Goal: Task Accomplishment & Management: Manage account settings

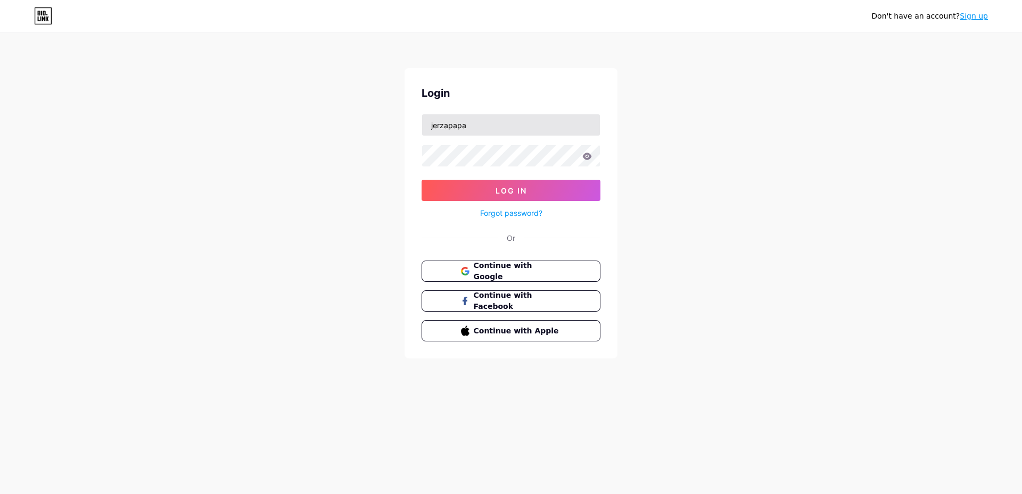
type input "jerzapapa"
click at [421, 180] on button "Log In" at bounding box center [510, 190] width 179 height 21
click at [437, 191] on button "Log In" at bounding box center [510, 190] width 179 height 21
click at [526, 212] on link "Forgot password?" at bounding box center [511, 213] width 62 height 11
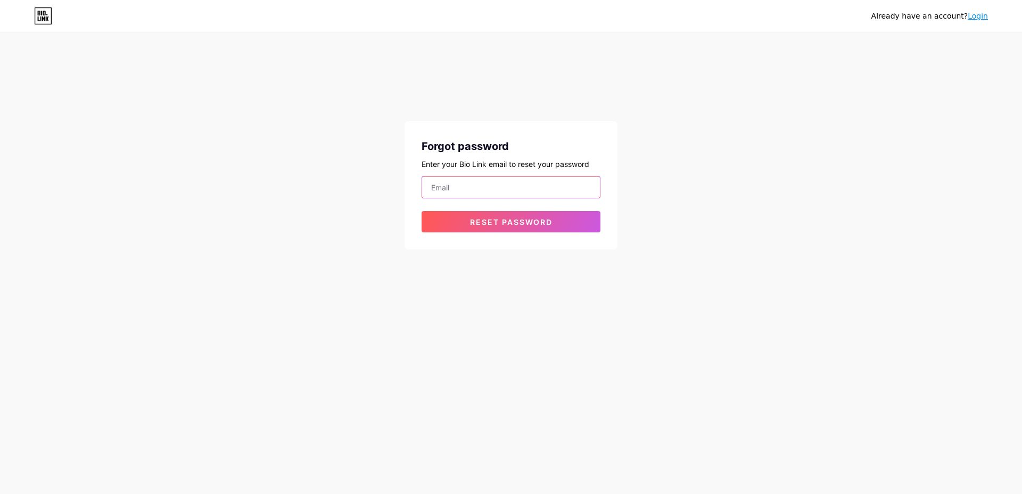
click at [528, 186] on input "email" at bounding box center [511, 187] width 178 height 21
type input "enjerza@gmail.com"
click at [421, 211] on button "Reset password" at bounding box center [510, 221] width 179 height 21
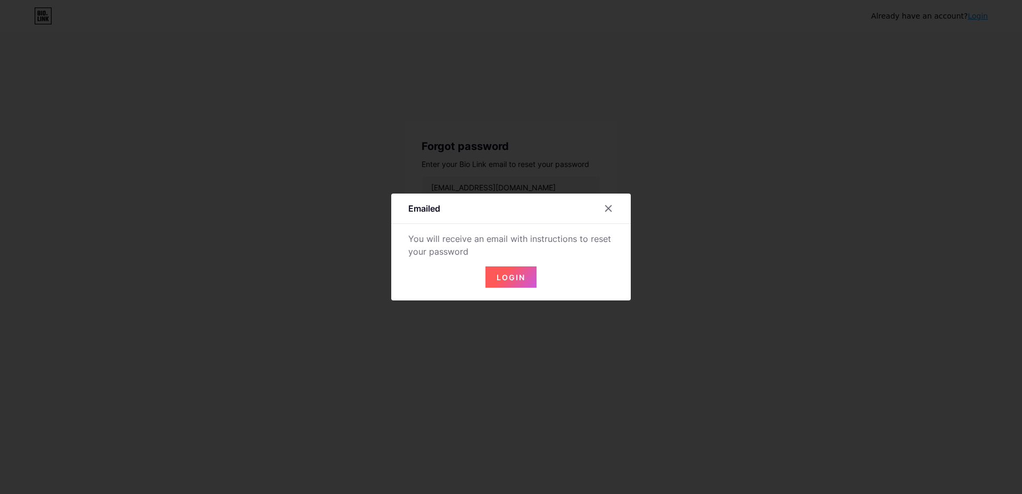
click at [520, 275] on span "Login" at bounding box center [510, 277] width 29 height 9
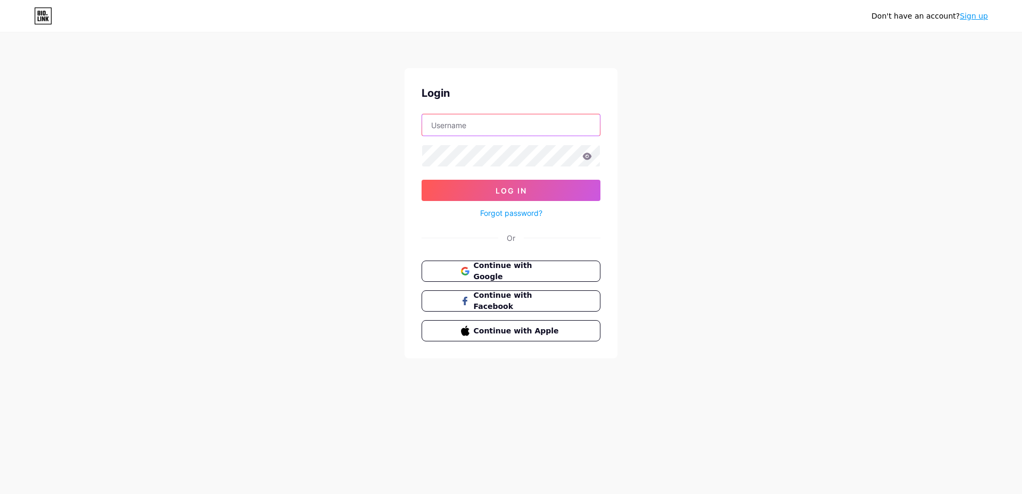
click at [502, 126] on input "text" at bounding box center [511, 124] width 178 height 21
type input "jerzapapa"
click at [421, 180] on button "Log In" at bounding box center [510, 190] width 179 height 21
click at [460, 199] on button "Log In" at bounding box center [510, 190] width 179 height 21
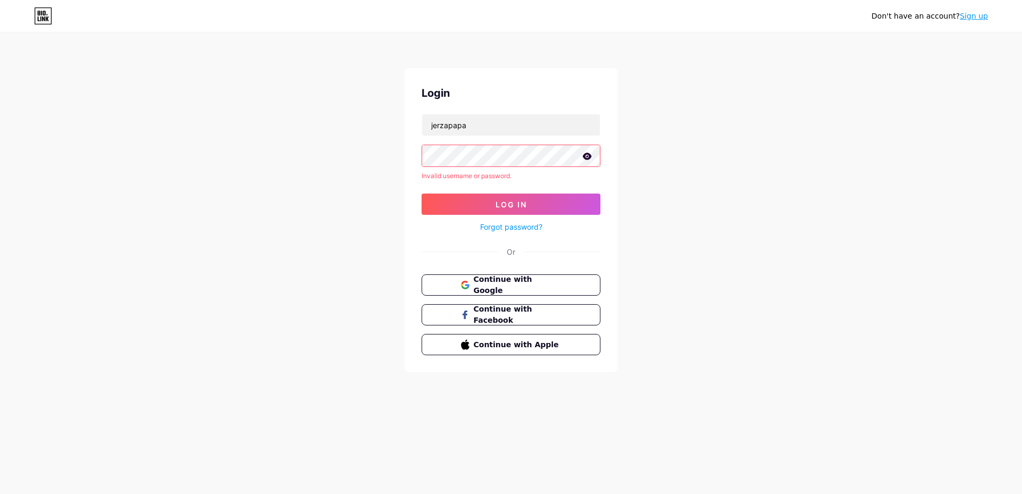
click at [587, 158] on icon at bounding box center [587, 156] width 9 height 7
click at [799, 165] on div "Don't have an account? Sign up Login jerzapapa Invalid username or password. Lo…" at bounding box center [511, 203] width 1022 height 407
click at [508, 227] on link "Forgot password?" at bounding box center [511, 226] width 62 height 11
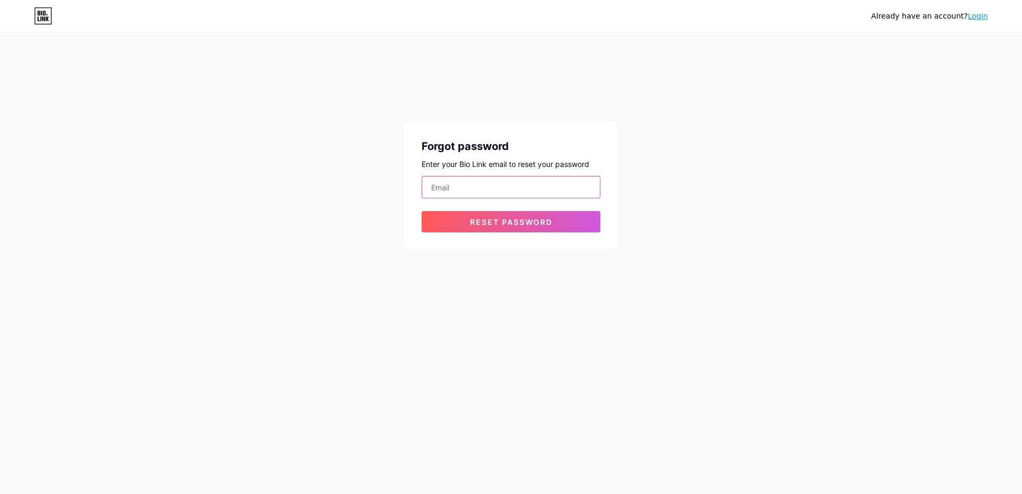
click at [485, 190] on input "email" at bounding box center [511, 187] width 178 height 21
type input "enjerza@gmail.com"
click at [421, 211] on button "Reset password" at bounding box center [510, 221] width 179 height 21
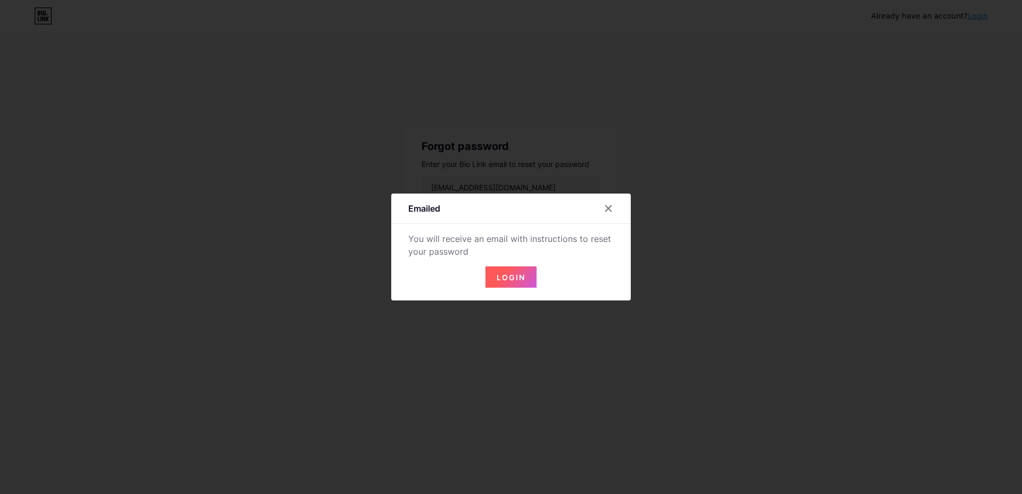
click at [521, 274] on span "Login" at bounding box center [510, 277] width 29 height 9
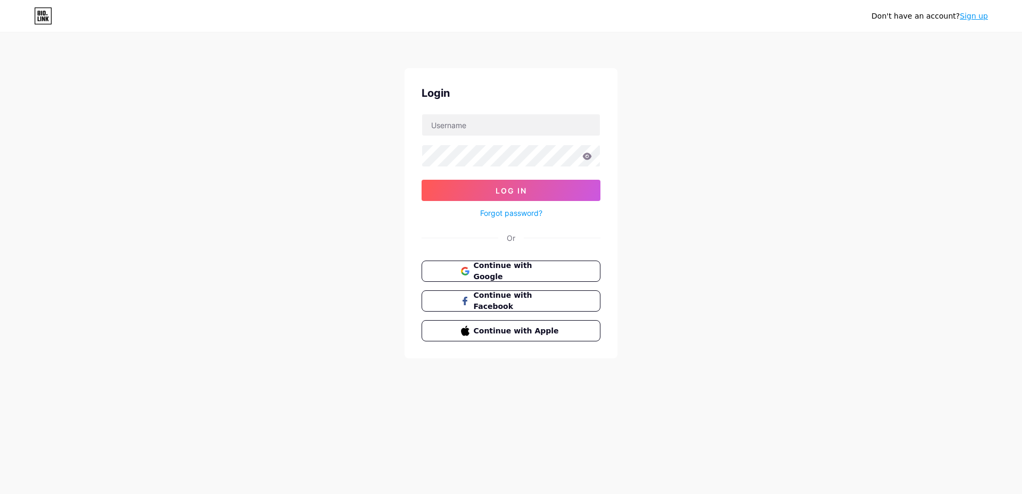
click at [520, 213] on link "Forgot password?" at bounding box center [511, 213] width 62 height 11
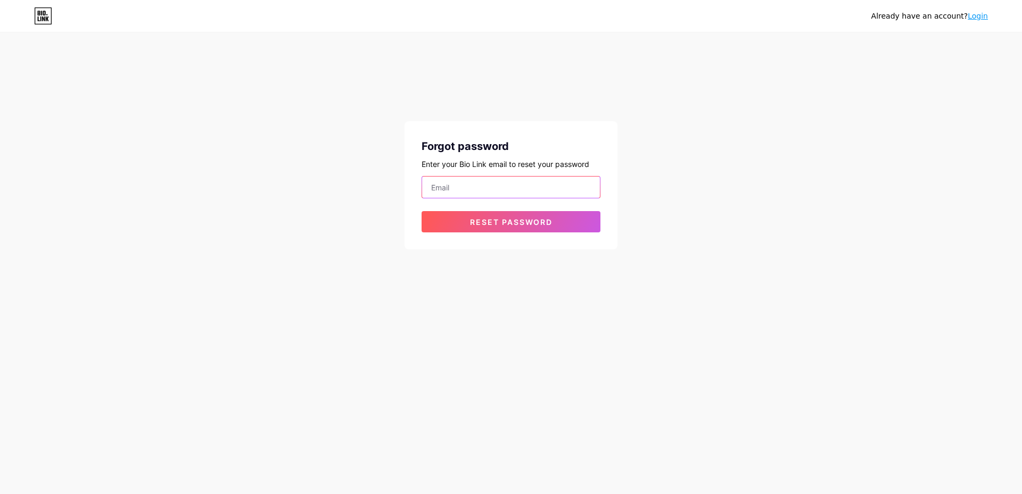
click at [510, 189] on input "email" at bounding box center [511, 187] width 178 height 21
type input "jer_90@yahoo.com"
click at [421, 211] on button "Reset password" at bounding box center [510, 221] width 179 height 21
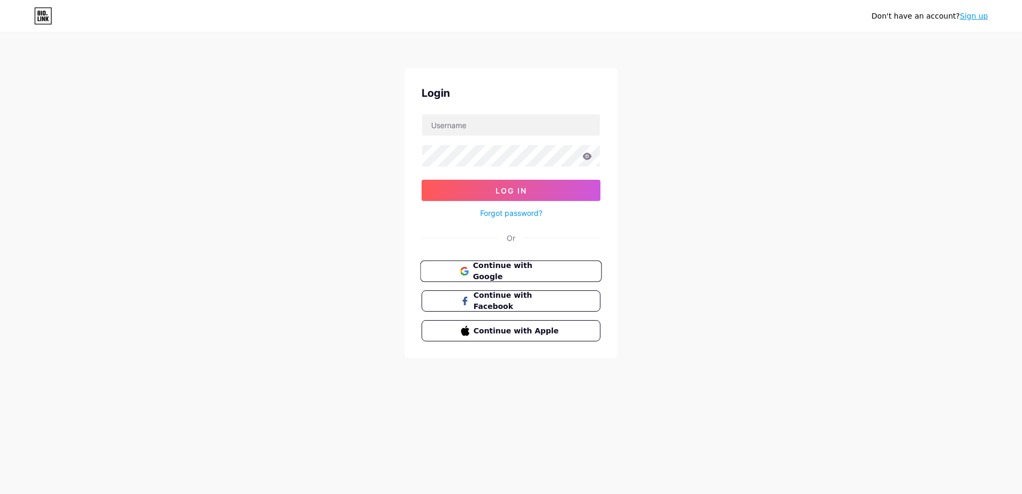
click at [496, 269] on span "Continue with Google" at bounding box center [517, 271] width 89 height 23
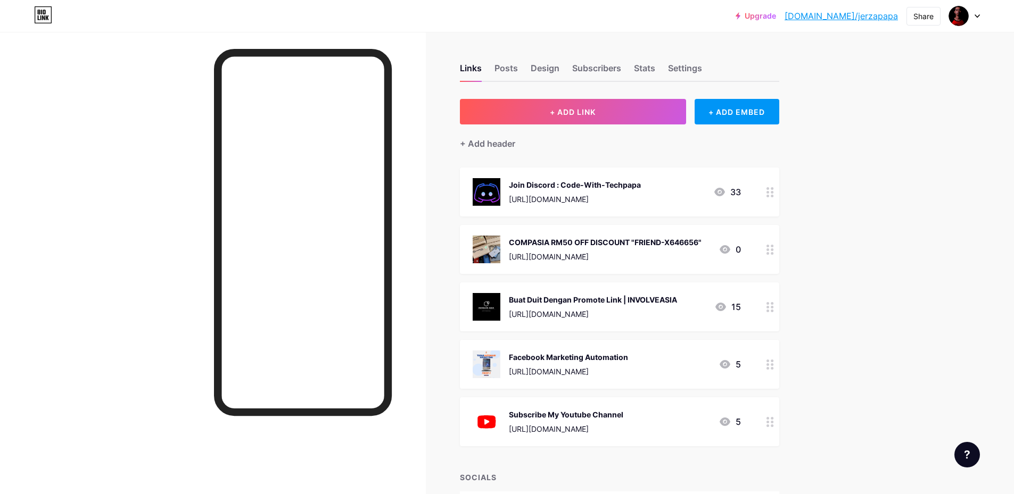
click at [628, 357] on div "Facebook Marketing Automation" at bounding box center [568, 357] width 119 height 11
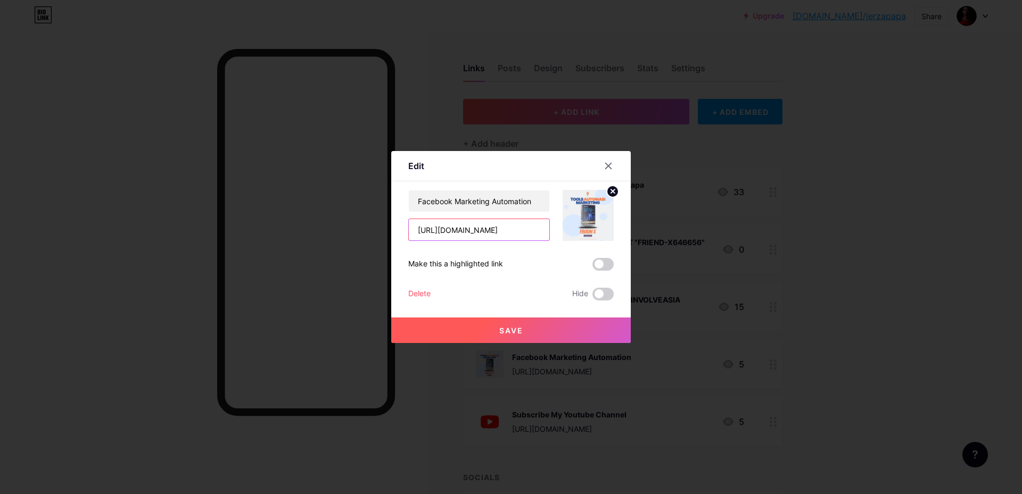
click at [512, 234] on input "[URL][DOMAIN_NAME]" at bounding box center [479, 229] width 140 height 21
paste input "X/solvy007"
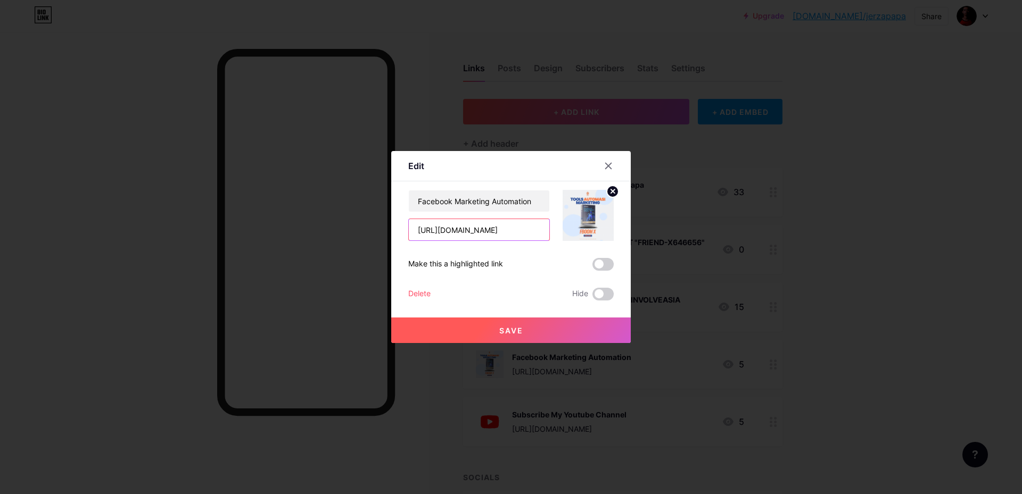
scroll to position [0, 70]
type input "[URL][DOMAIN_NAME]"
click at [602, 262] on span at bounding box center [602, 264] width 21 height 13
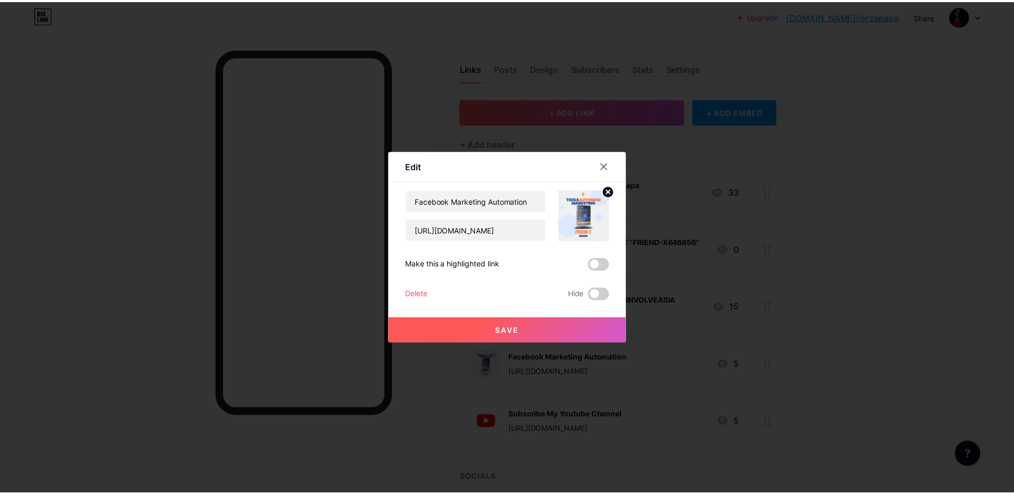
scroll to position [0, 0]
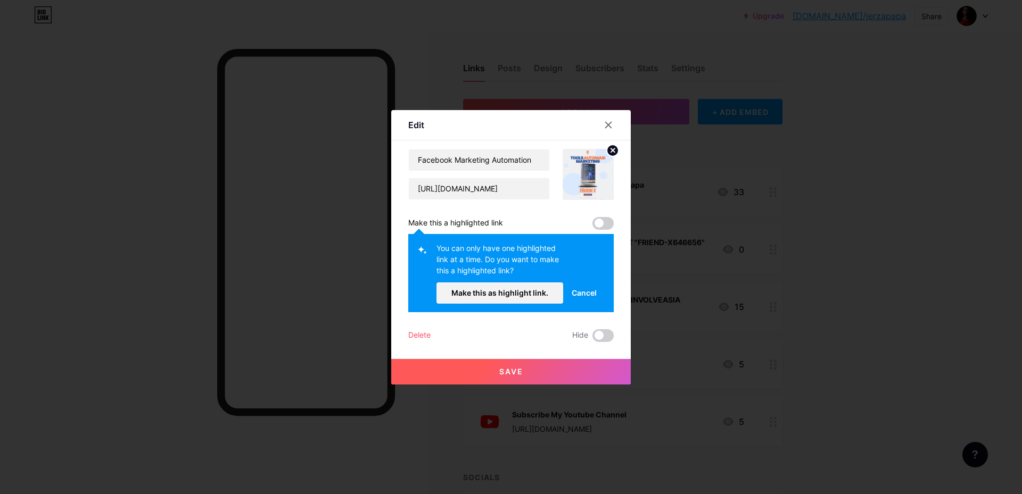
click at [507, 291] on span "Make this as highlight link." at bounding box center [499, 292] width 97 height 9
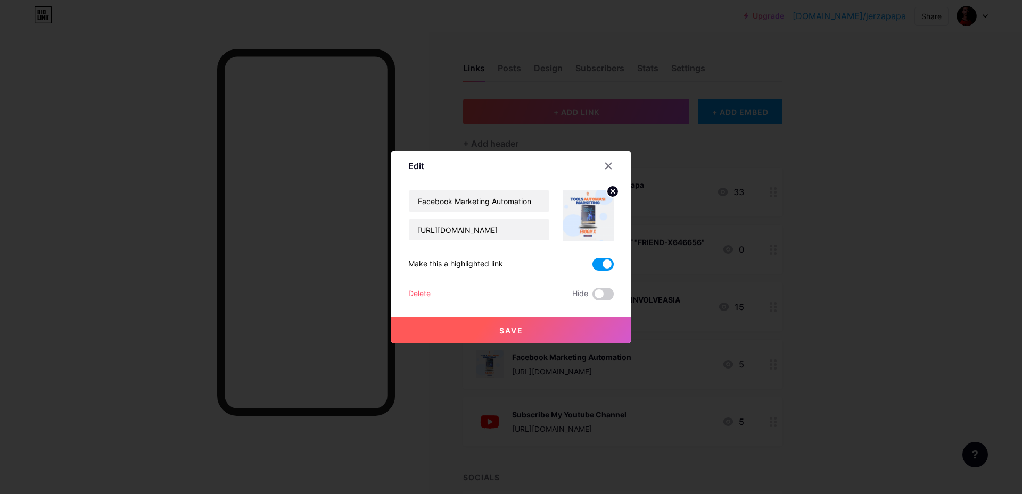
click at [511, 326] on span "Save" at bounding box center [511, 330] width 24 height 9
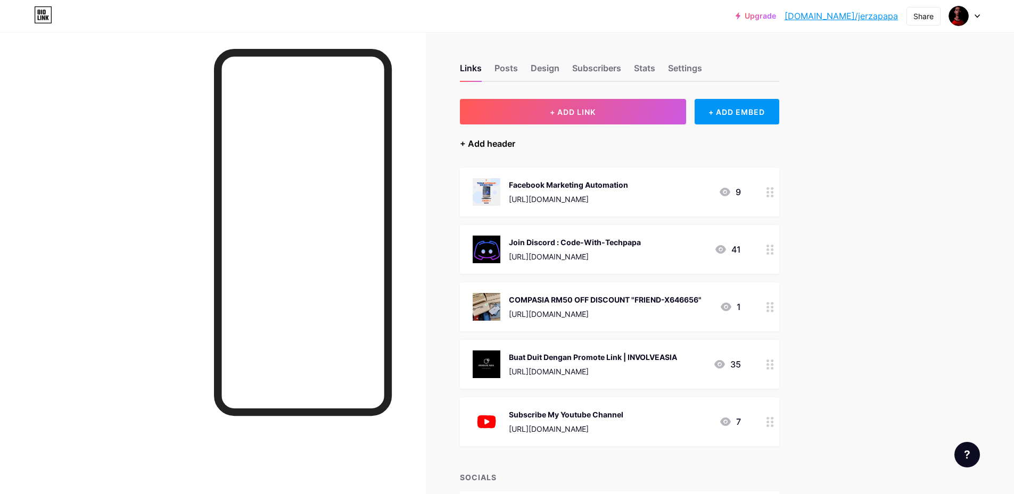
click at [487, 144] on div "+ Add header" at bounding box center [487, 143] width 55 height 13
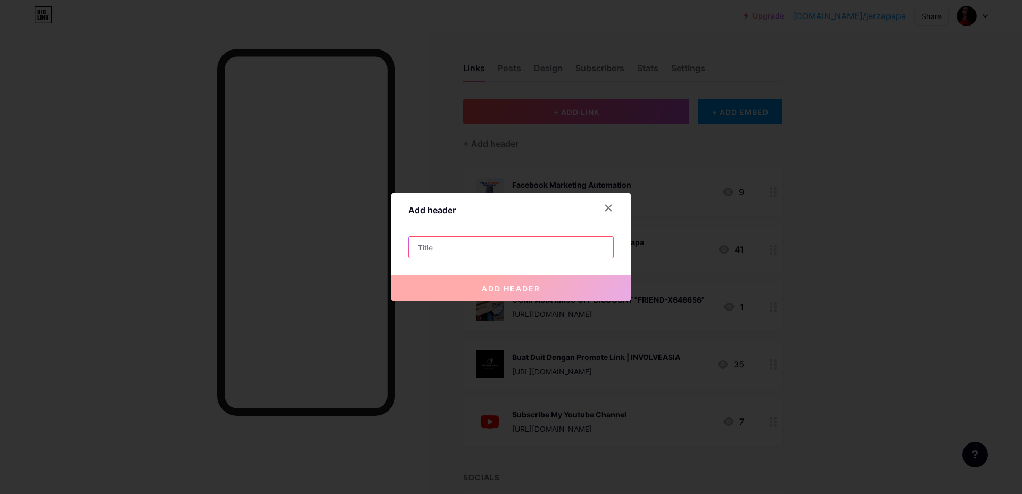
click at [468, 252] on input "text" at bounding box center [511, 247] width 204 height 21
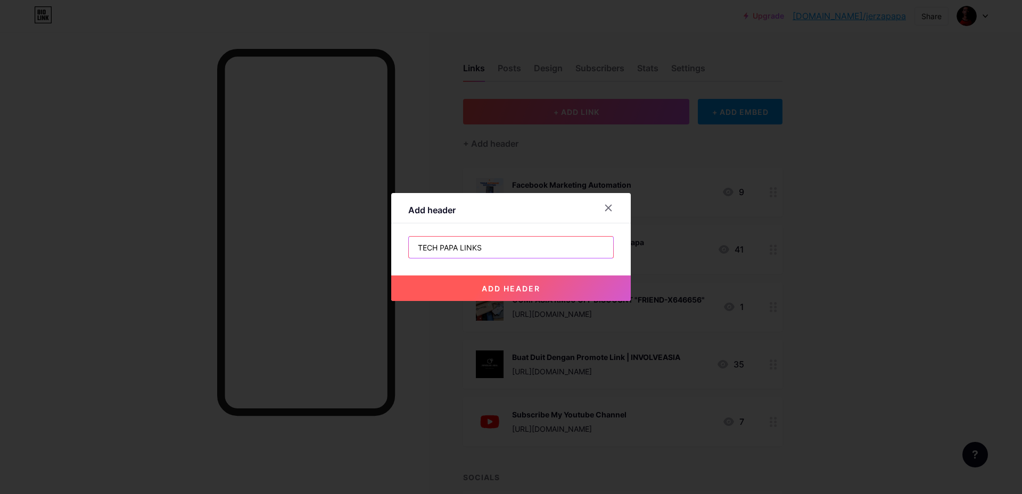
type input "TECH PAPA LINKS"
click at [520, 288] on span "add header" at bounding box center [511, 288] width 59 height 9
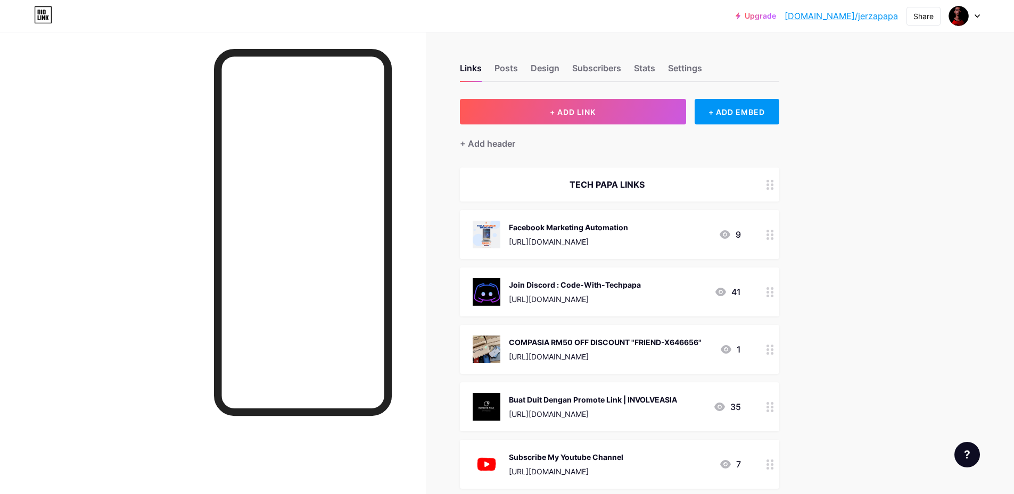
drag, startPoint x: 619, startPoint y: 236, endPoint x: 615, endPoint y: 195, distance: 41.3
click at [614, 191] on span "TECH PAPA LINKS Facebook Marketing Automation [URL][DOMAIN_NAME] 9 Join Discord…" at bounding box center [619, 328] width 319 height 321
click at [733, 251] on div "Facebook Marketing Automation [URL][DOMAIN_NAME] 9" at bounding box center [619, 234] width 319 height 49
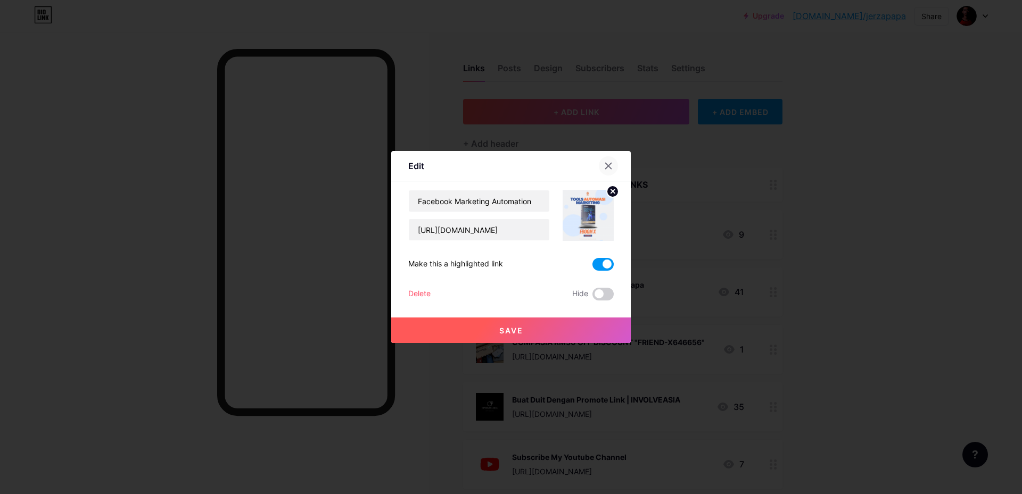
click at [608, 169] on icon at bounding box center [608, 166] width 9 height 9
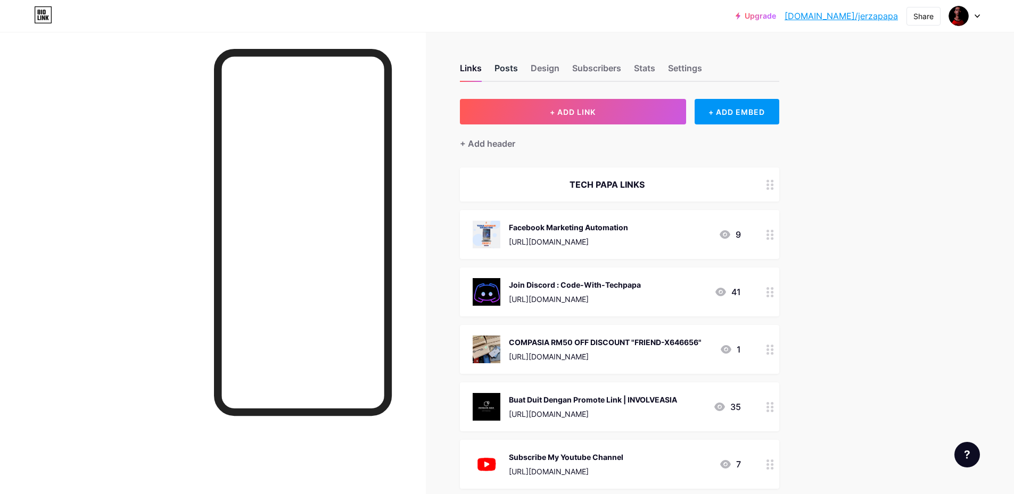
click at [511, 71] on div "Posts" at bounding box center [505, 71] width 23 height 19
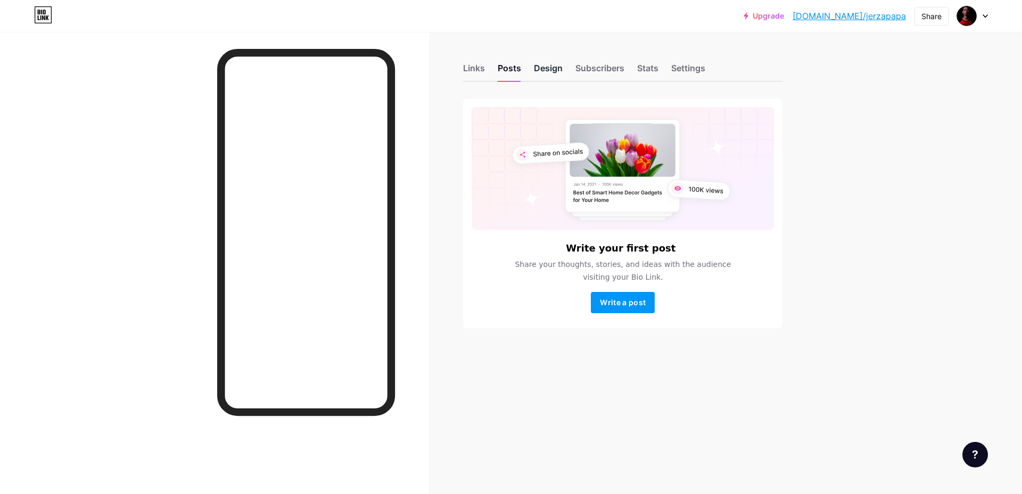
click at [546, 71] on div "Design" at bounding box center [548, 71] width 29 height 19
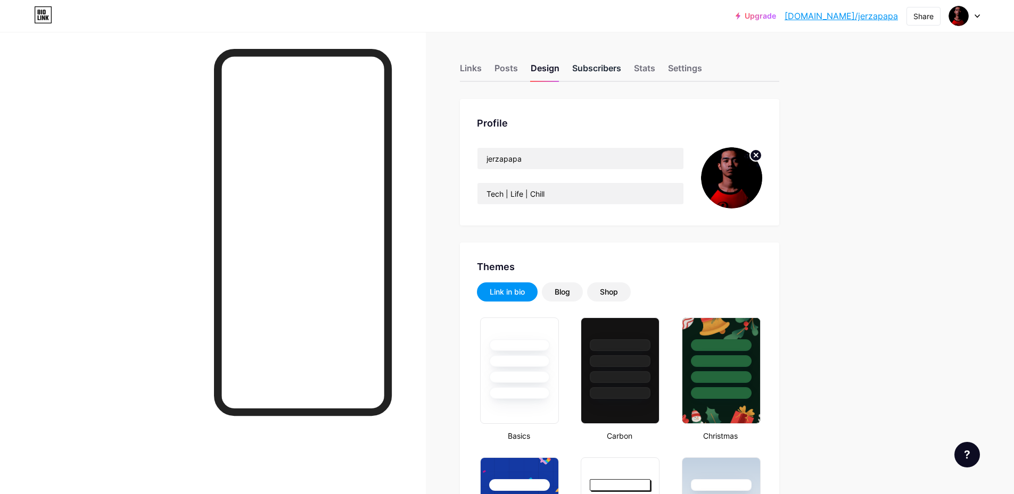
click at [618, 69] on div "Subscribers" at bounding box center [596, 71] width 49 height 19
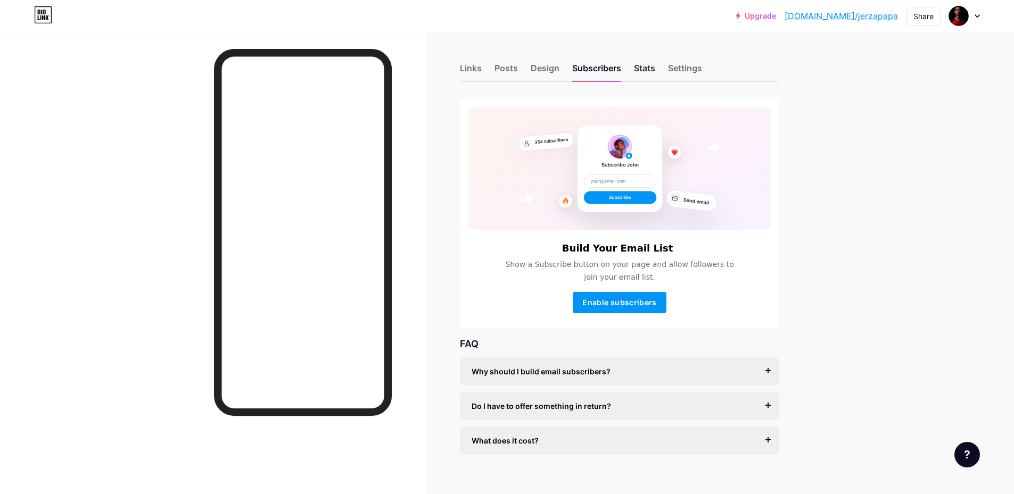
click at [650, 69] on div "Stats" at bounding box center [644, 71] width 21 height 19
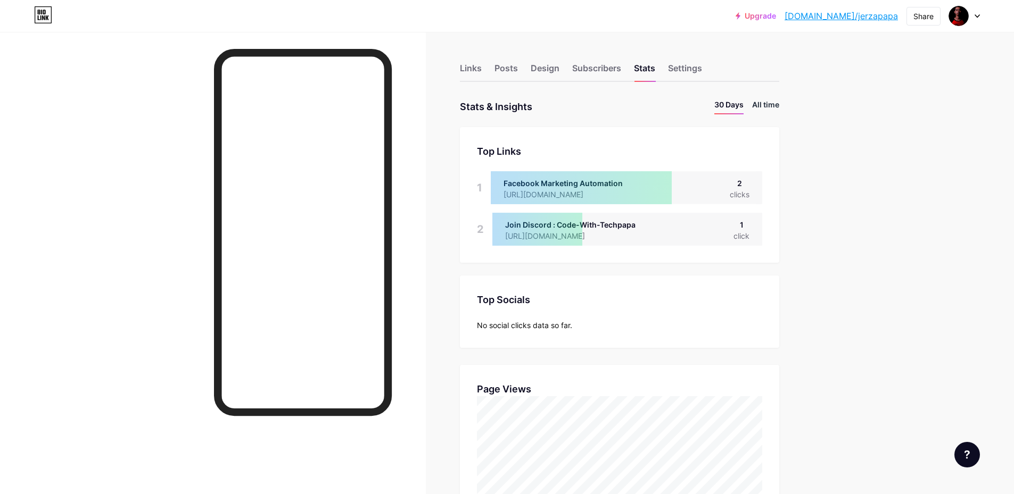
click at [767, 104] on li "All time" at bounding box center [765, 106] width 27 height 15
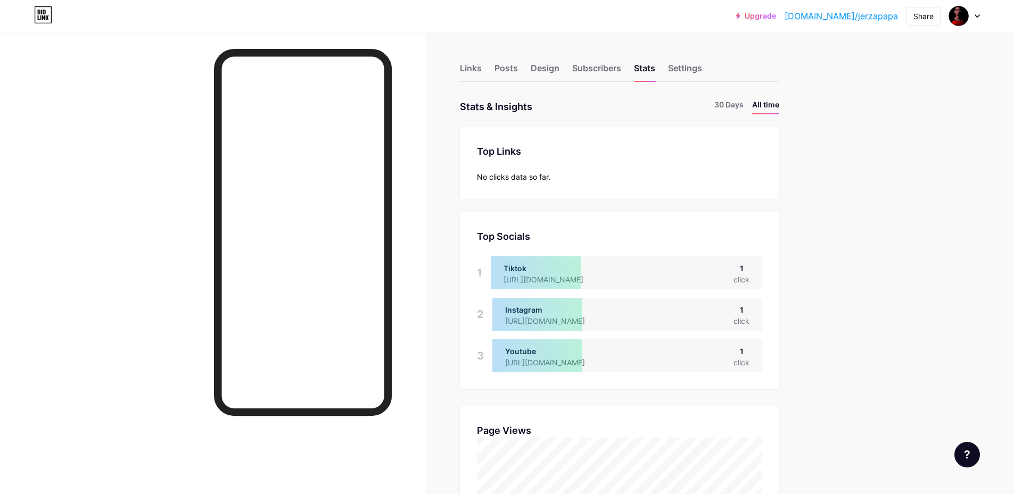
scroll to position [494, 1014]
click at [730, 104] on li "30 Days" at bounding box center [728, 106] width 29 height 15
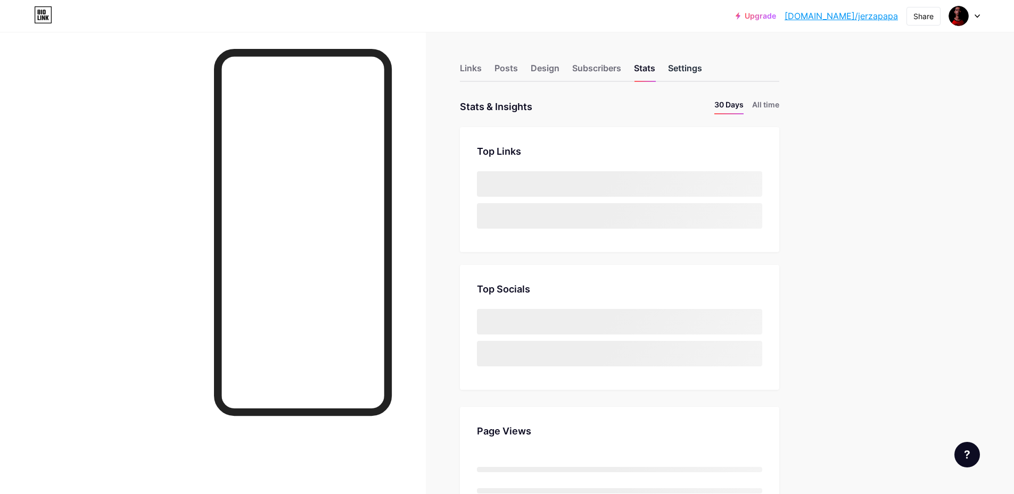
click at [681, 68] on div "Settings" at bounding box center [685, 71] width 34 height 19
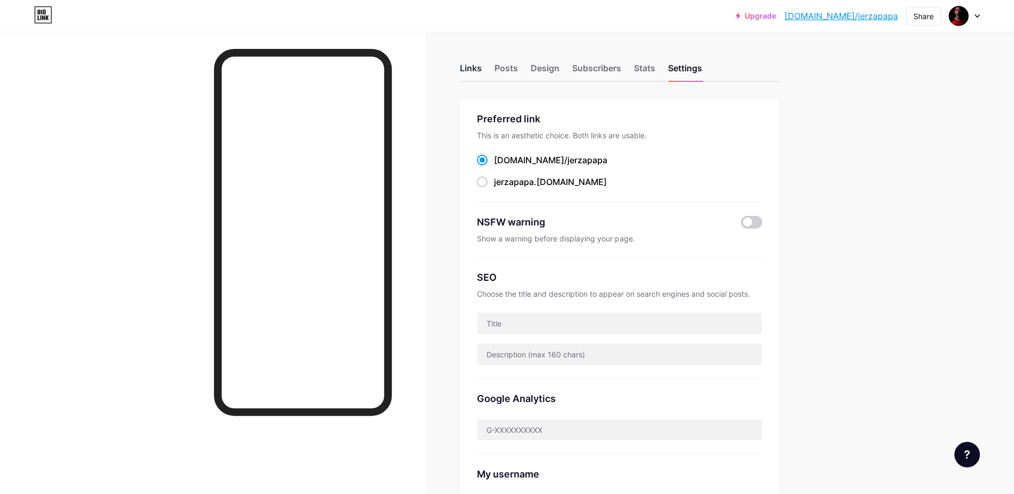
click at [471, 66] on div "Links" at bounding box center [471, 71] width 22 height 19
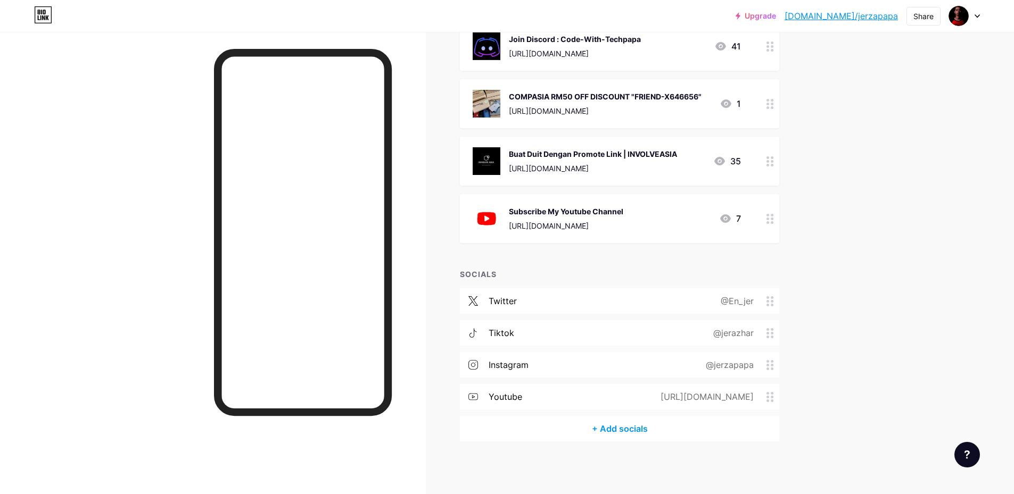
scroll to position [139, 0]
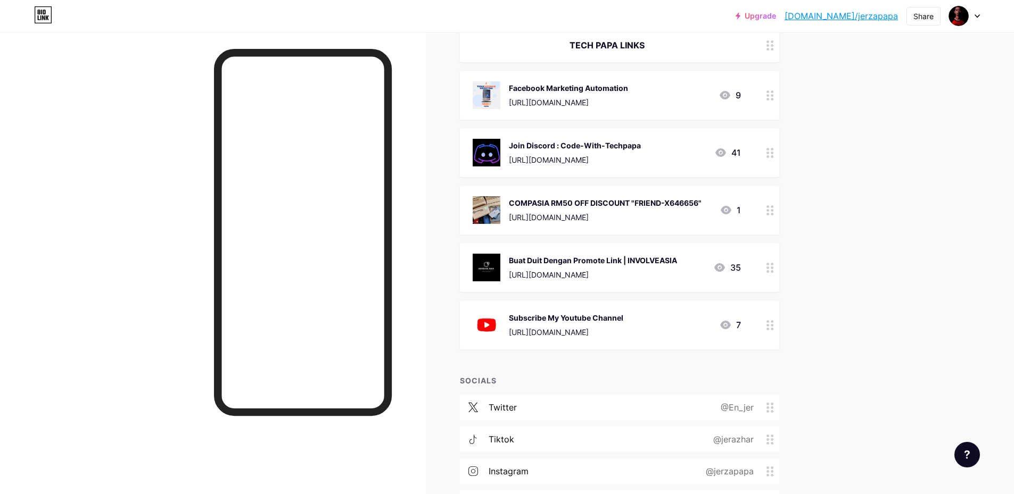
click at [769, 268] on circle at bounding box center [767, 268] width 3 height 3
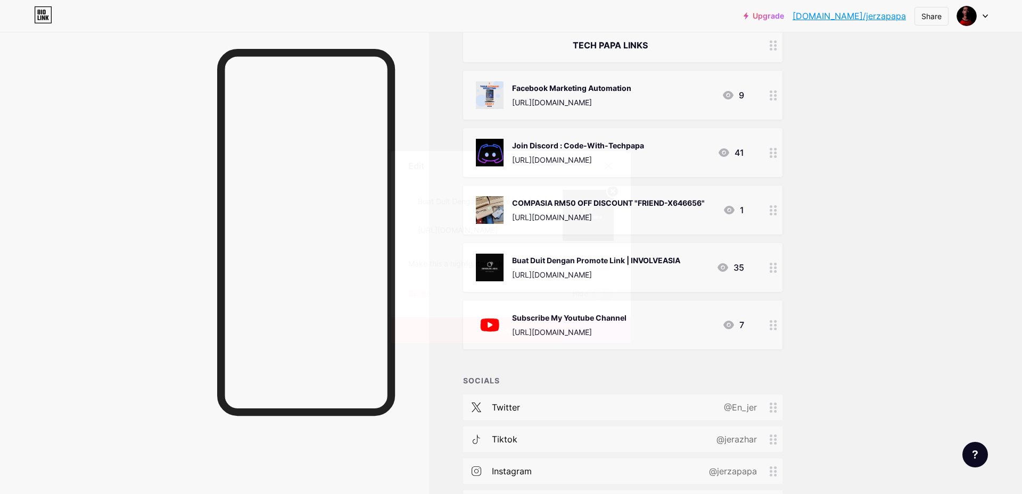
click at [606, 161] on div at bounding box center [608, 165] width 19 height 19
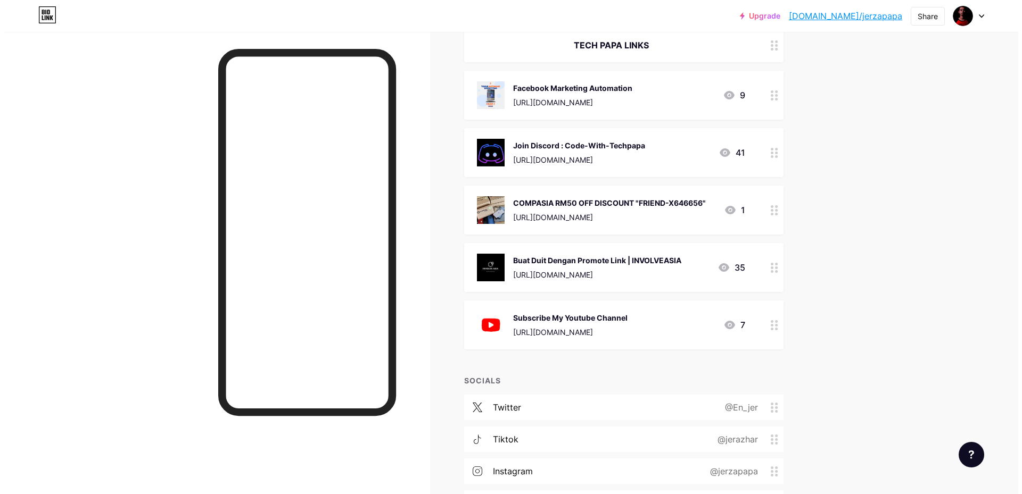
scroll to position [0, 0]
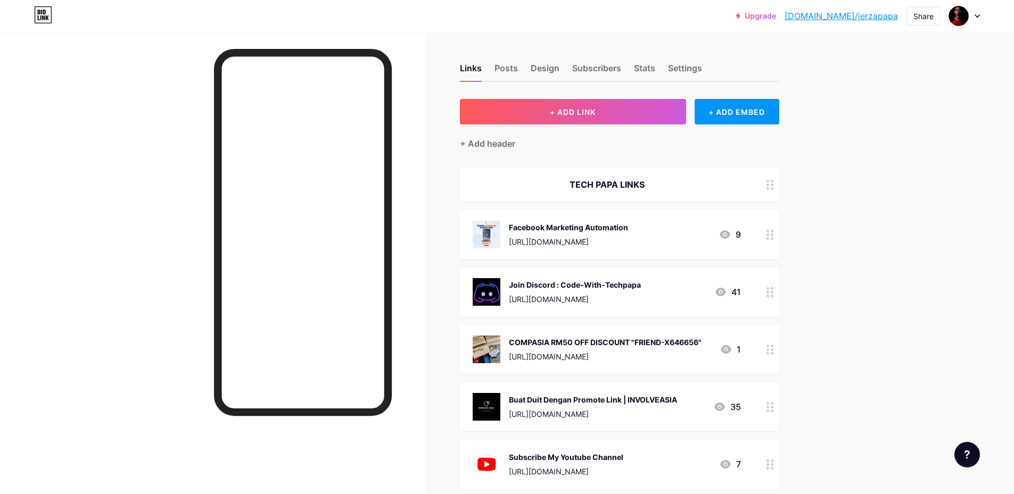
click at [972, 13] on div at bounding box center [964, 15] width 31 height 19
click at [871, 148] on li "Logout" at bounding box center [913, 149] width 132 height 29
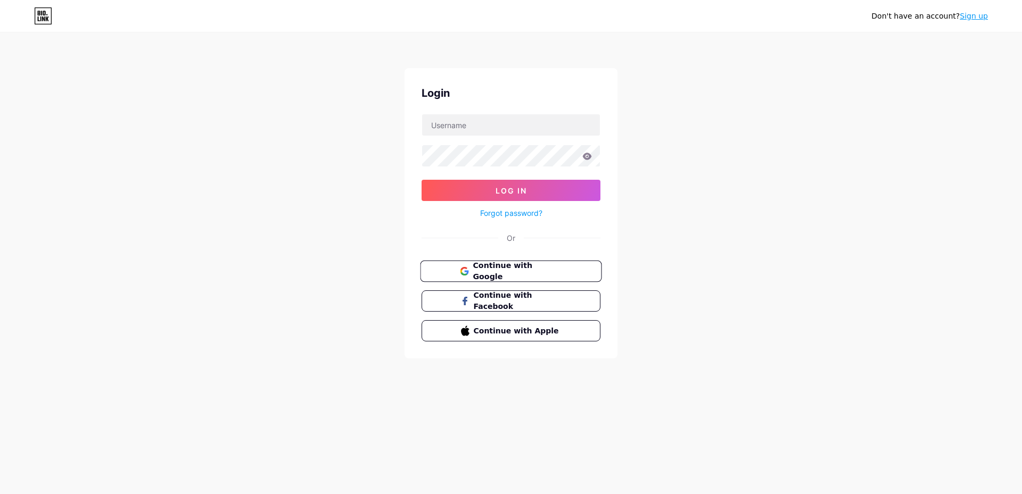
click at [501, 272] on span "Continue with Google" at bounding box center [517, 271] width 89 height 23
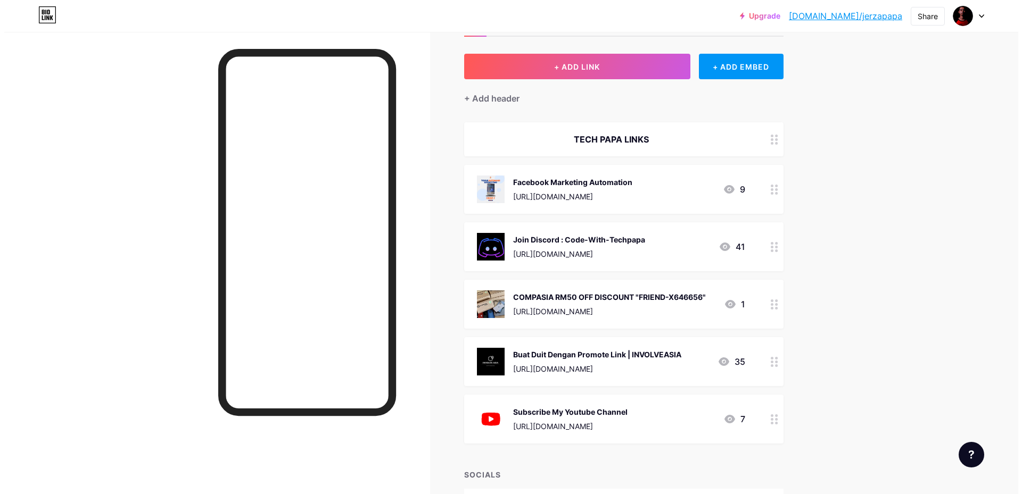
scroll to position [53, 0]
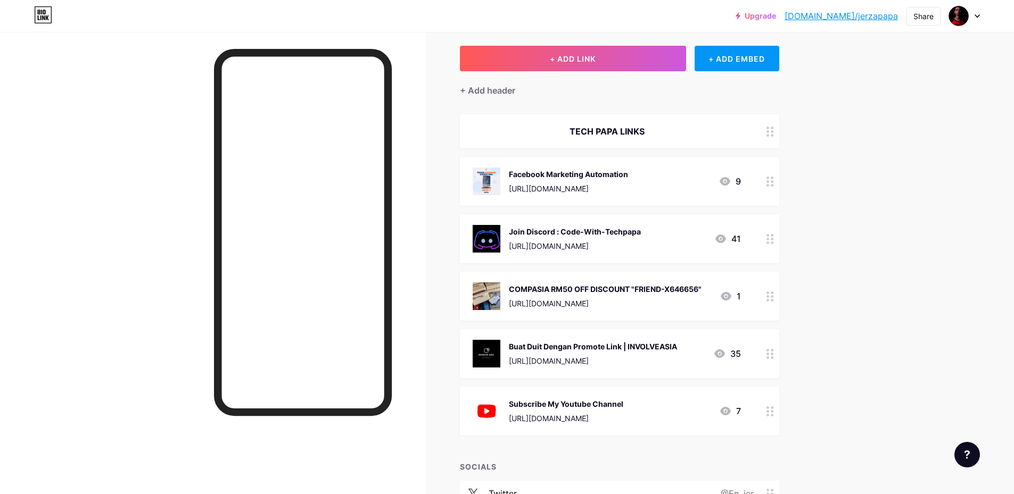
click at [628, 177] on div "Facebook Marketing Automation" at bounding box center [568, 174] width 119 height 11
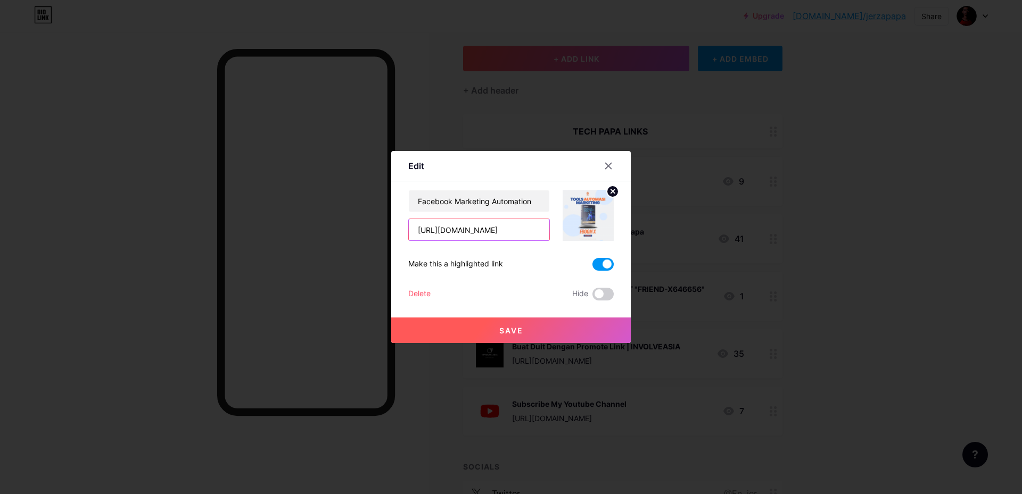
scroll to position [0, 70]
drag, startPoint x: 498, startPoint y: 235, endPoint x: 636, endPoint y: 231, distance: 138.9
click at [636, 231] on div "Edit Content YouTube Play YouTube video without leaving your page. ADD Vimeo Pl…" at bounding box center [511, 247] width 1022 height 494
drag, startPoint x: 514, startPoint y: 228, endPoint x: 518, endPoint y: 233, distance: 7.2
click at [514, 228] on input "[URL][DOMAIN_NAME]" at bounding box center [479, 229] width 140 height 21
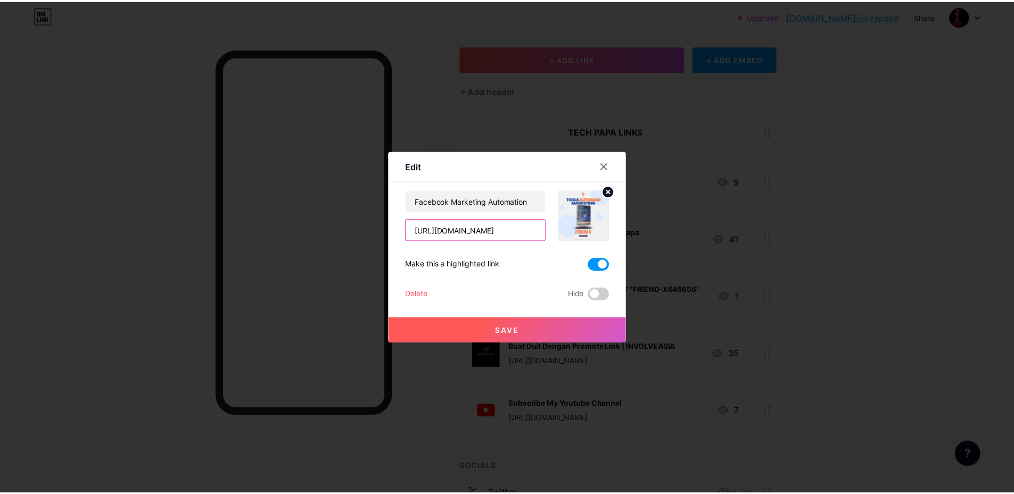
scroll to position [0, 0]
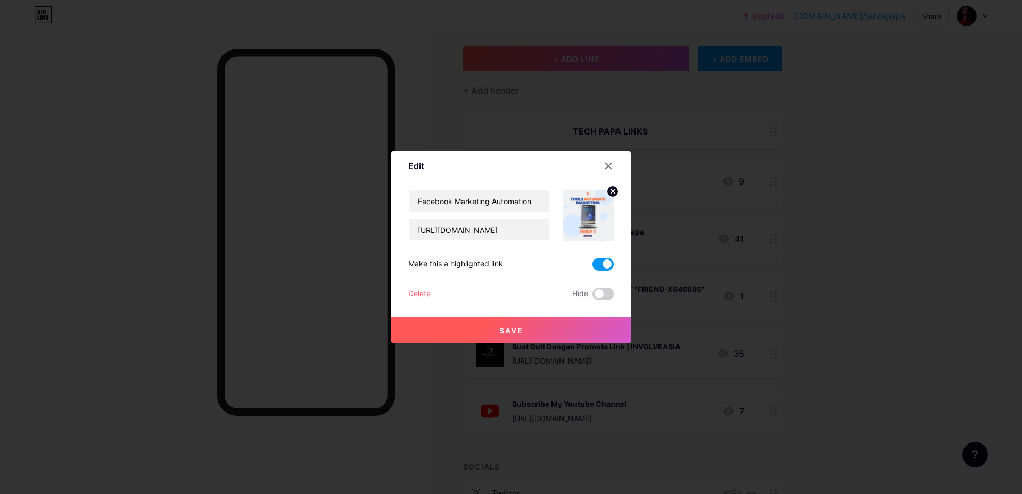
click at [541, 329] on button "Save" at bounding box center [510, 331] width 239 height 26
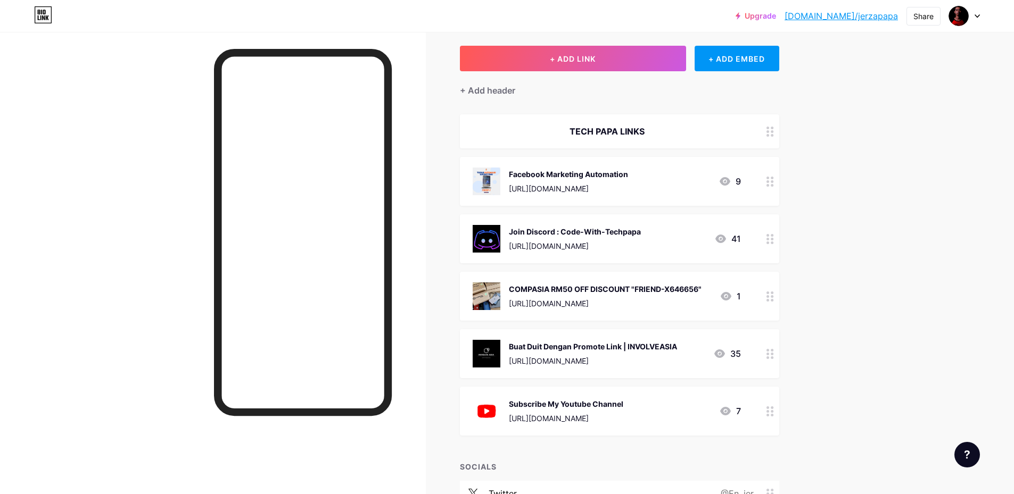
click at [769, 239] on circle at bounding box center [767, 239] width 3 height 3
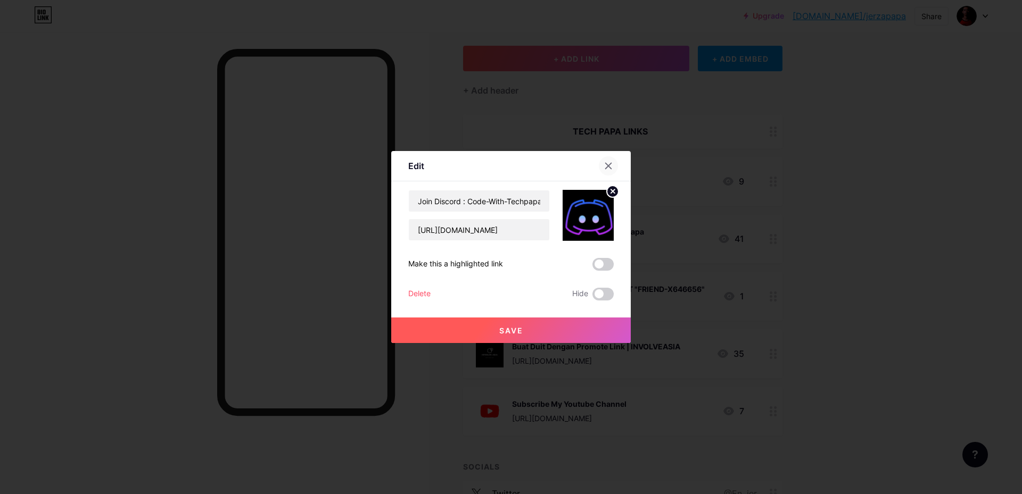
click at [607, 168] on icon at bounding box center [609, 166] width 6 height 6
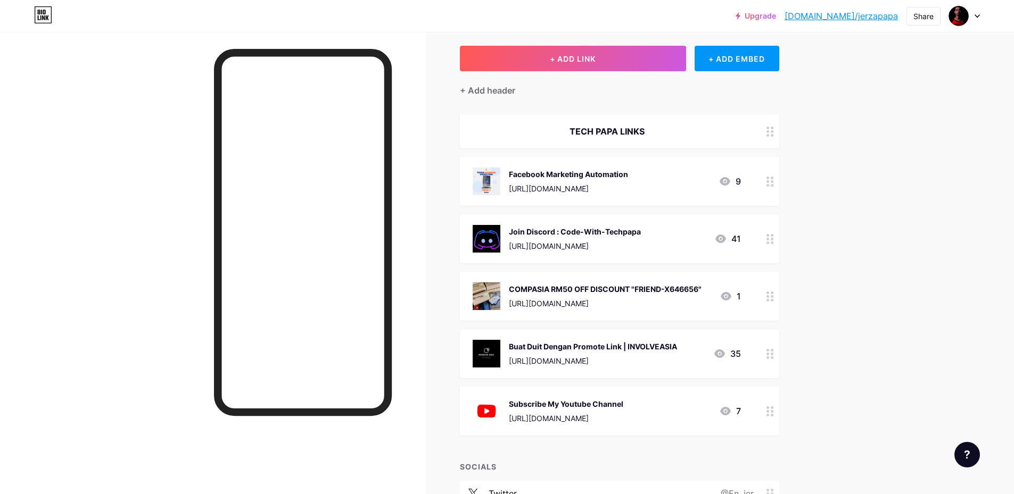
click at [770, 299] on icon at bounding box center [769, 297] width 7 height 10
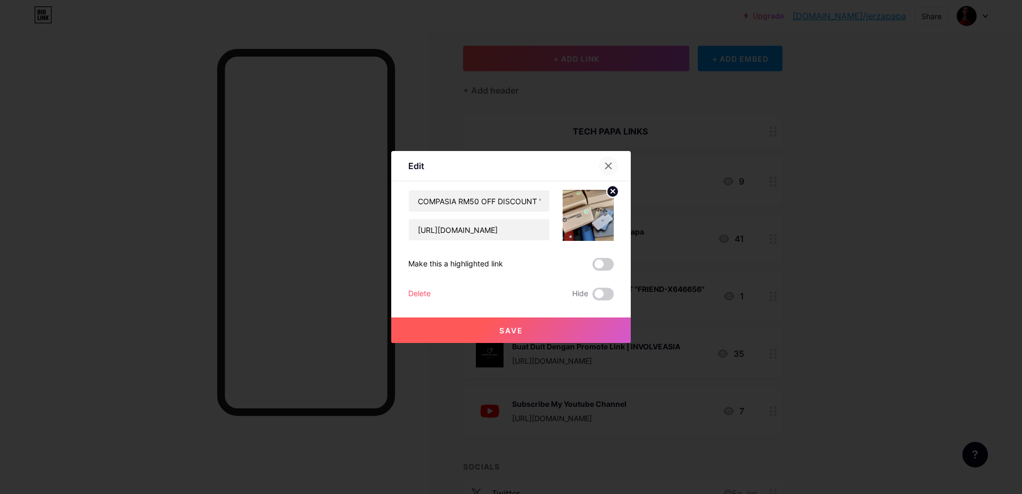
click at [612, 163] on div at bounding box center [608, 165] width 19 height 19
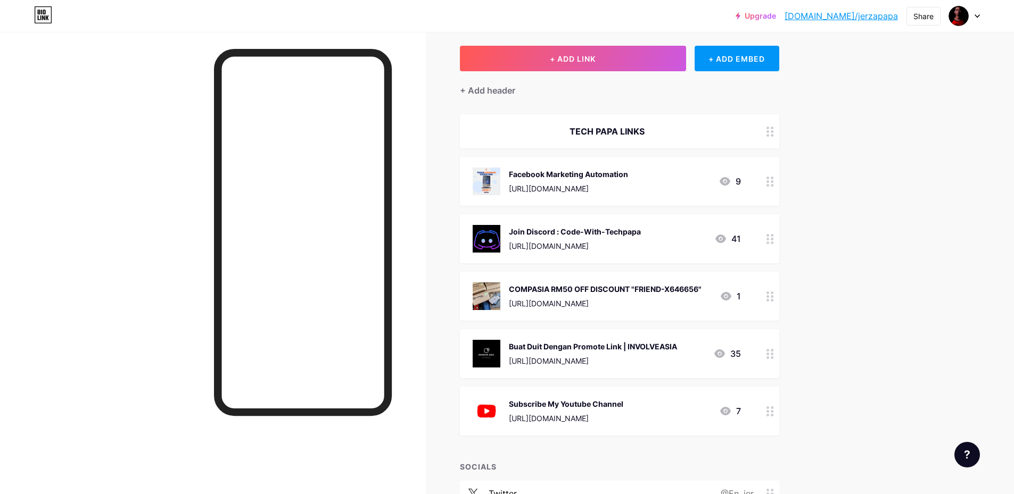
click at [768, 354] on div at bounding box center [770, 353] width 18 height 49
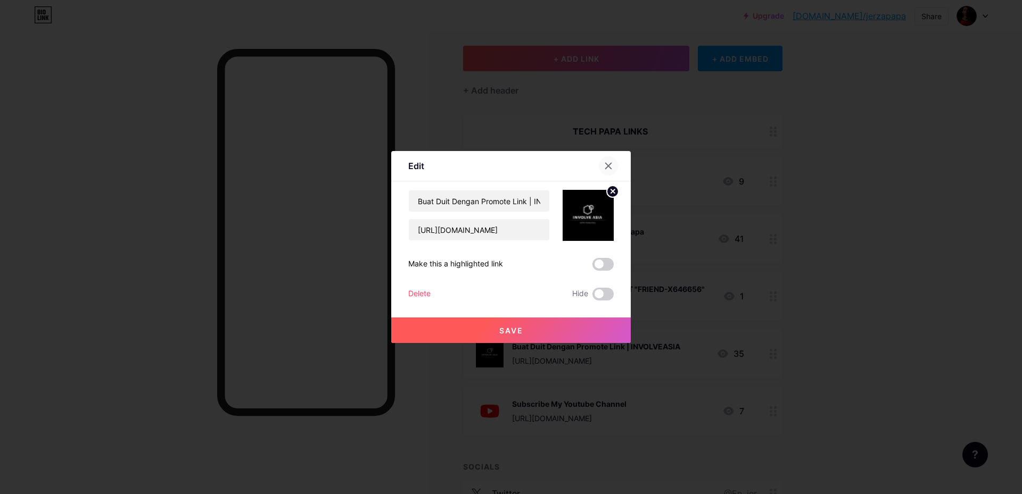
click at [608, 162] on icon at bounding box center [608, 166] width 9 height 9
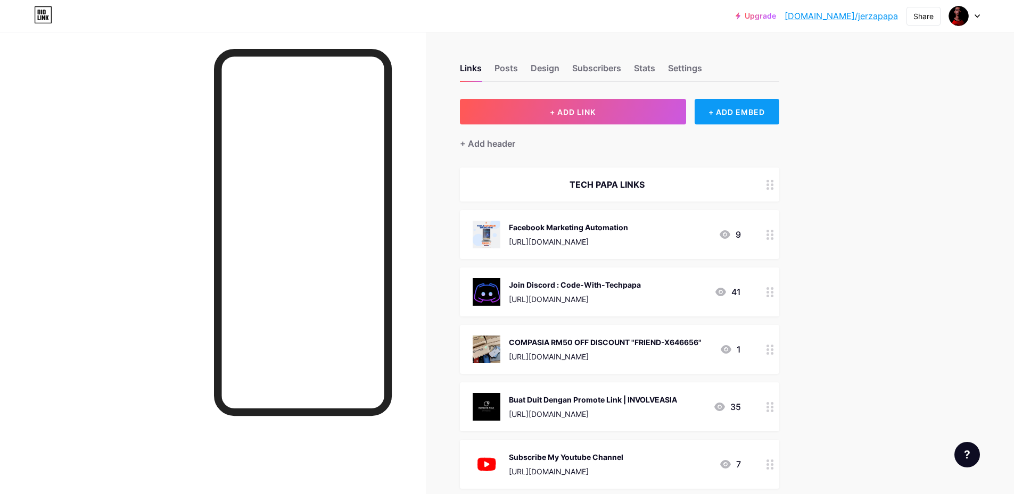
click at [766, 112] on div "+ ADD EMBED" at bounding box center [736, 112] width 85 height 26
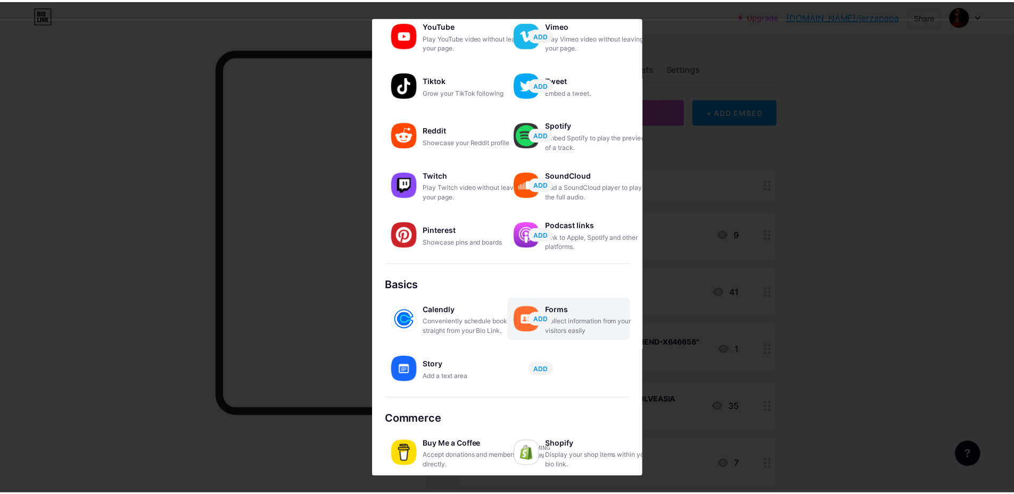
scroll to position [82, 0]
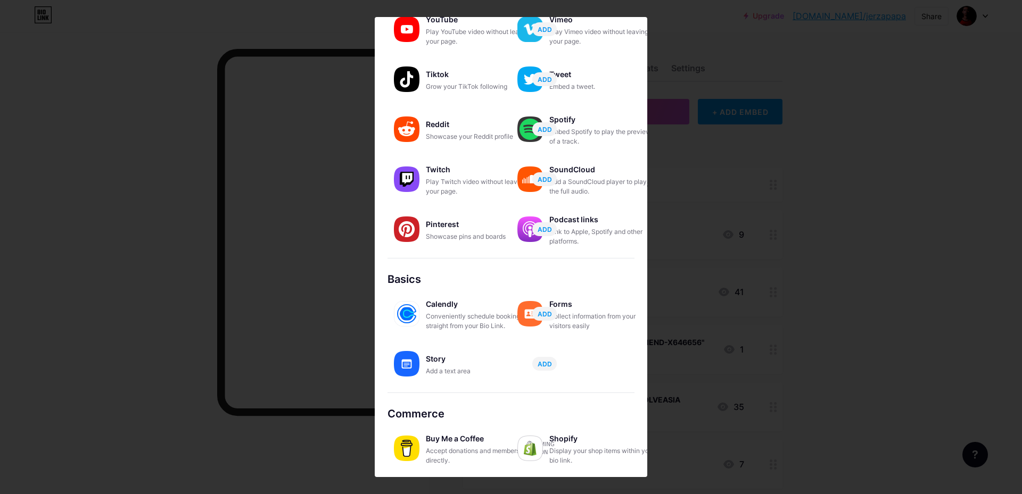
click at [446, 467] on div "Buy Me a Coffee Accept donations and memberships directly. Coming soon" at bounding box center [448, 448] width 123 height 43
click at [445, 458] on div "Accept donations and memberships directly." at bounding box center [479, 455] width 106 height 19
click at [769, 394] on div at bounding box center [511, 247] width 1022 height 494
